Goal: Entertainment & Leisure: Consume media (video, audio)

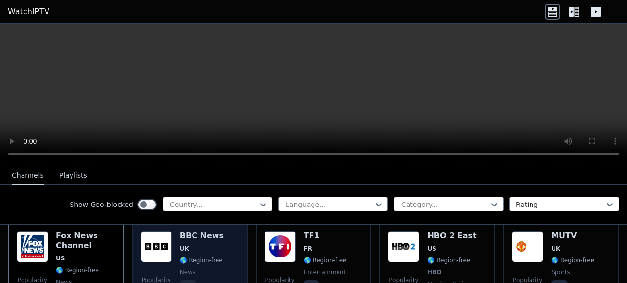
scroll to position [98, 0]
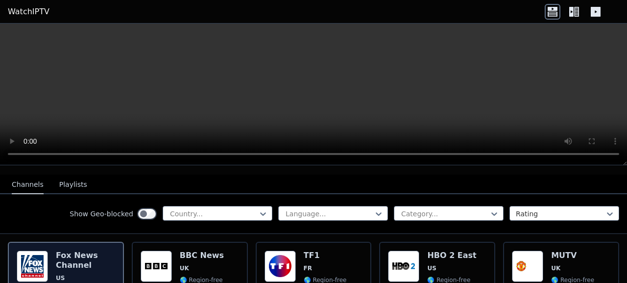
click at [44, 261] on img at bounding box center [32, 265] width 31 height 31
click at [56, 254] on div "Popularity 14300 [PERSON_NAME] US 🌎 Region-free news eng" at bounding box center [66, 286] width 98 height 72
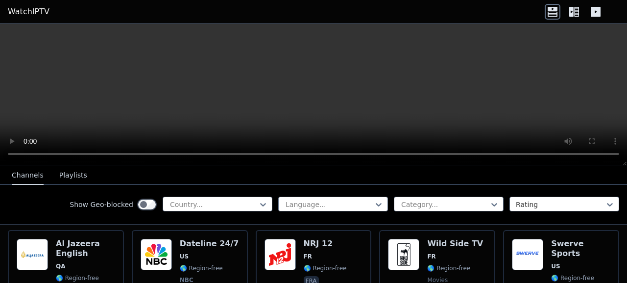
scroll to position [1449, 0]
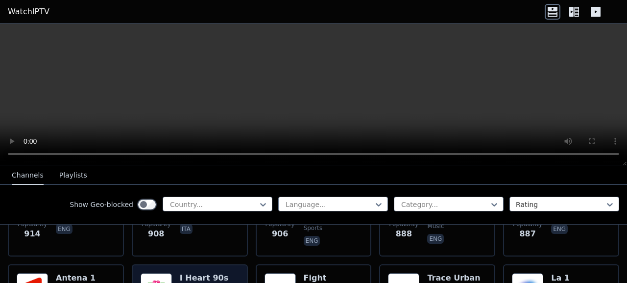
click at [578, 15] on icon at bounding box center [574, 12] width 16 height 16
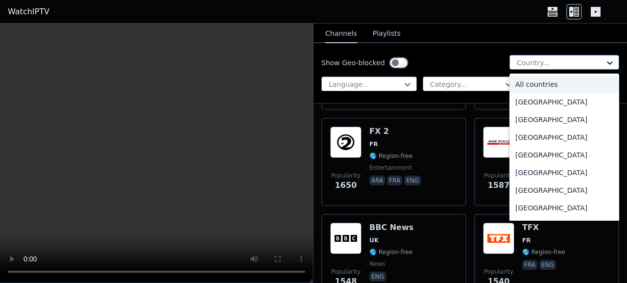
click at [605, 63] on icon at bounding box center [610, 63] width 10 height 10
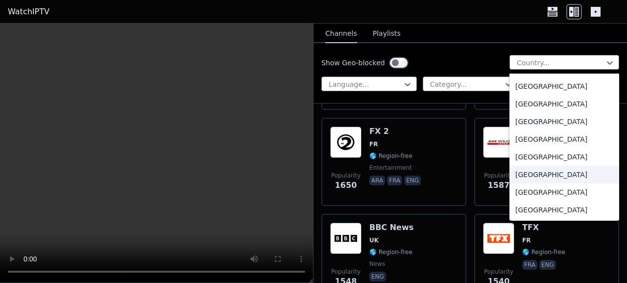
scroll to position [3449, 0]
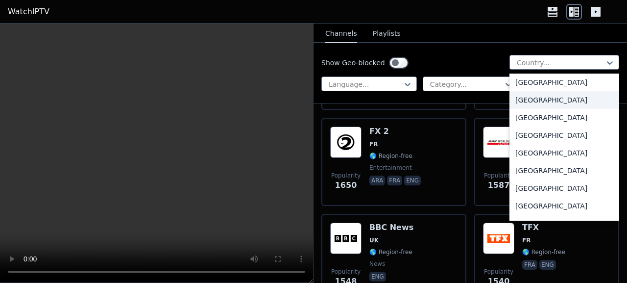
click at [544, 101] on div "[GEOGRAPHIC_DATA]" at bounding box center [564, 100] width 110 height 18
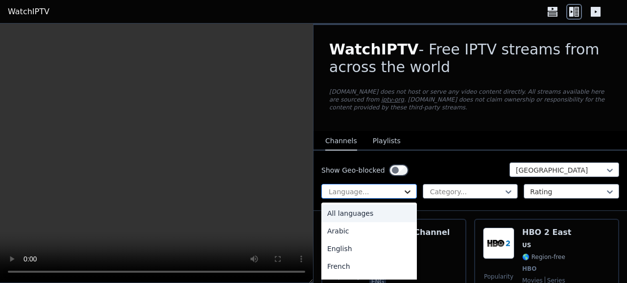
click at [406, 191] on icon at bounding box center [407, 191] width 6 height 3
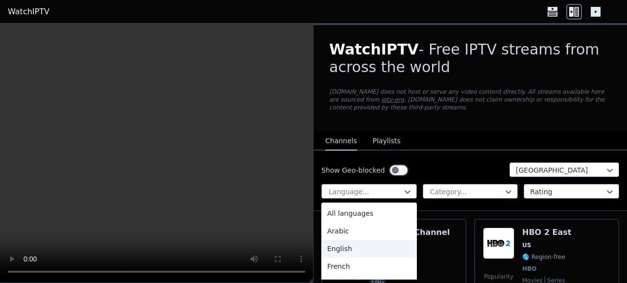
click at [358, 246] on div "English" at bounding box center [368, 248] width 95 height 18
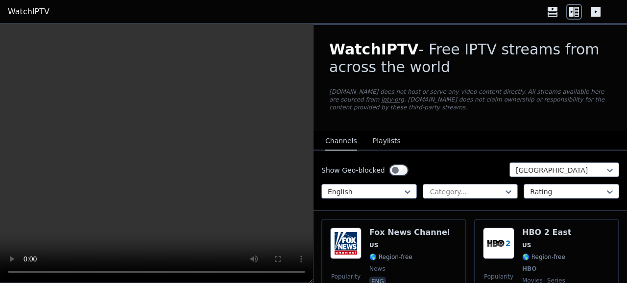
scroll to position [49, 0]
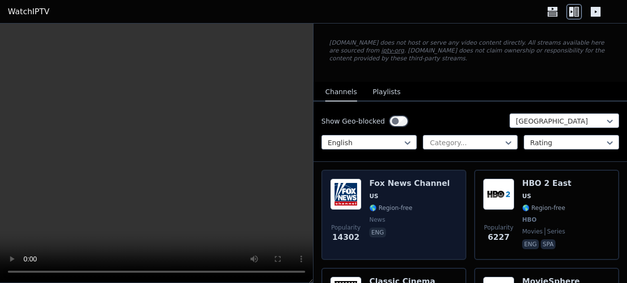
click at [383, 199] on span "US" at bounding box center [409, 196] width 80 height 8
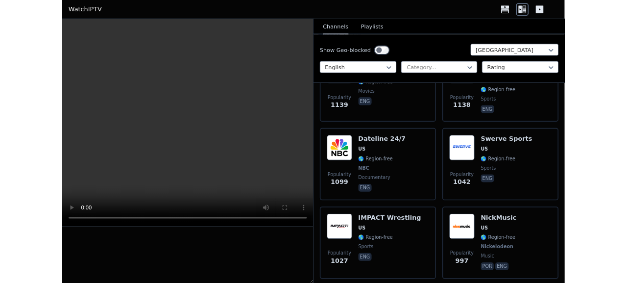
scroll to position [727, 0]
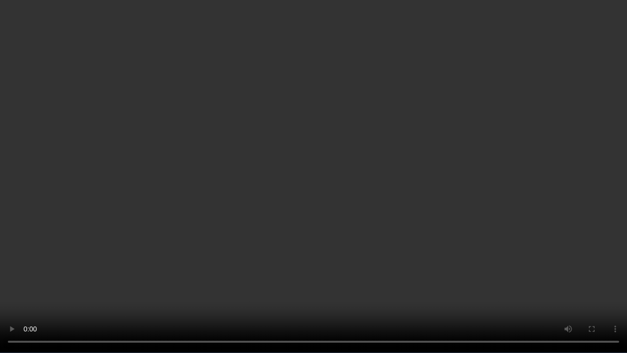
drag, startPoint x: 476, startPoint y: 246, endPoint x: 477, endPoint y: 235, distance: 11.3
click at [476, 238] on video at bounding box center [313, 176] width 627 height 353
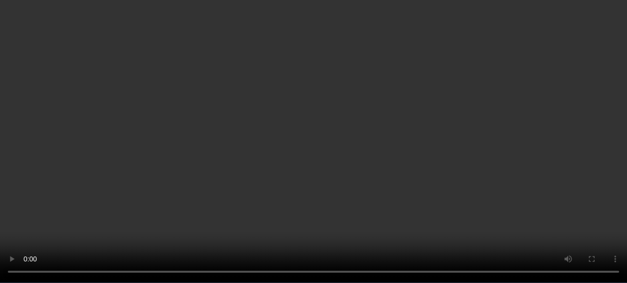
scroll to position [4448, 0]
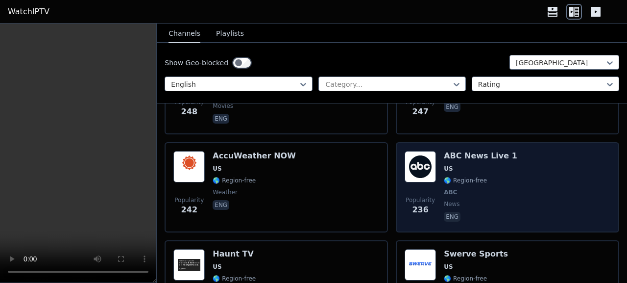
drag, startPoint x: 508, startPoint y: 181, endPoint x: 504, endPoint y: 176, distance: 6.3
click at [507, 179] on div "Popularity 236 ABC News Live 1 US 🌎 Region-free ABC news eng" at bounding box center [507, 187] width 206 height 72
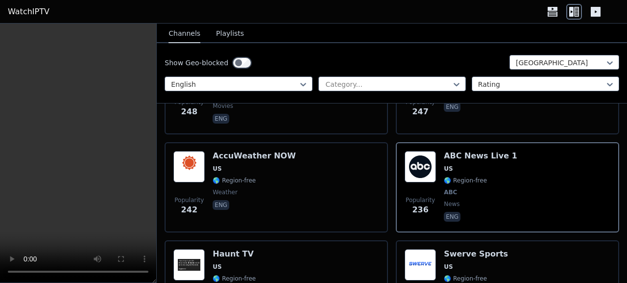
click at [225, 31] on button "Playlists" at bounding box center [230, 33] width 28 height 19
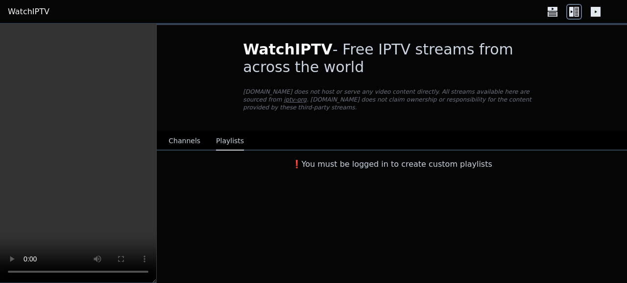
drag, startPoint x: 188, startPoint y: 129, endPoint x: 181, endPoint y: 128, distance: 6.9
click at [189, 132] on button "Channels" at bounding box center [184, 141] width 32 height 19
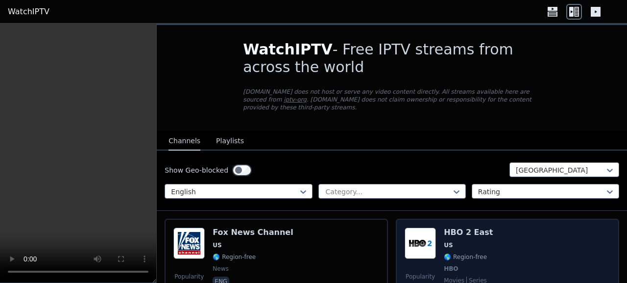
click at [514, 237] on div "Popularity 6227 HBO 2 East US 🌎 Region-free HBO movies series eng spa" at bounding box center [507, 263] width 206 height 72
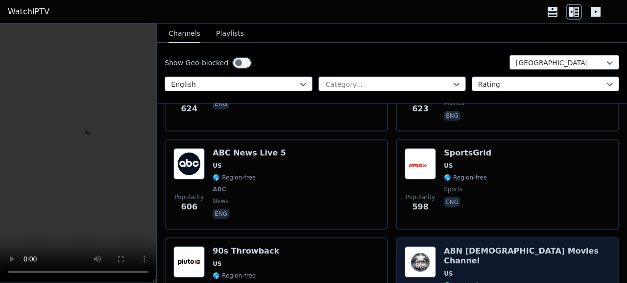
scroll to position [2106, 0]
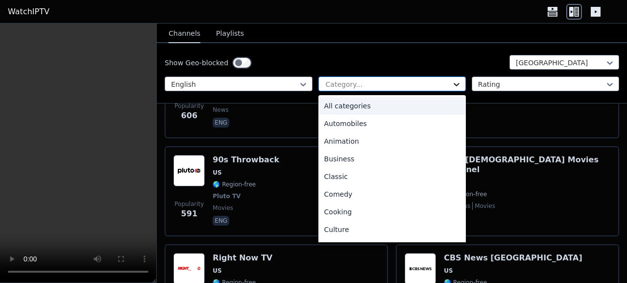
click at [452, 82] on icon at bounding box center [457, 84] width 10 height 10
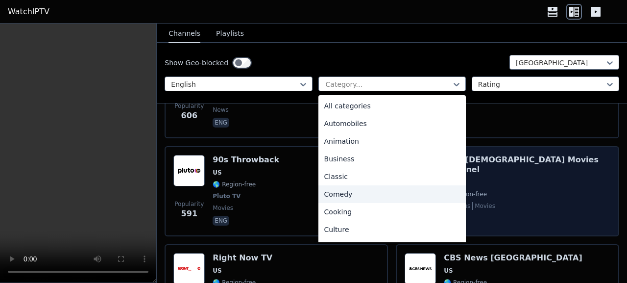
click at [404, 193] on div "Comedy" at bounding box center [391, 194] width 147 height 18
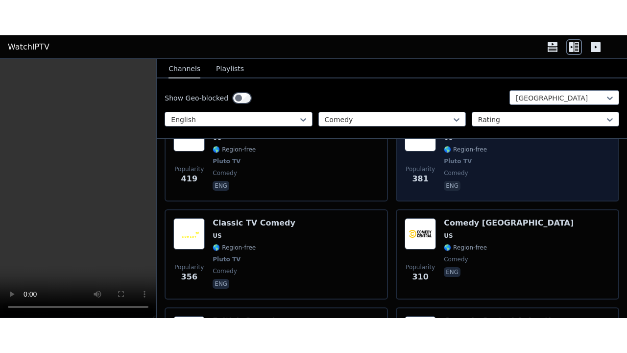
scroll to position [245, 0]
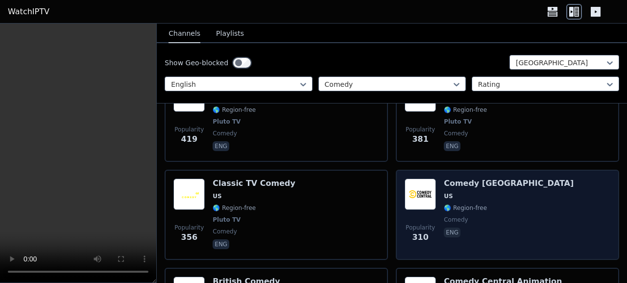
click at [410, 187] on img at bounding box center [419, 193] width 31 height 31
